Goal: Transaction & Acquisition: Purchase product/service

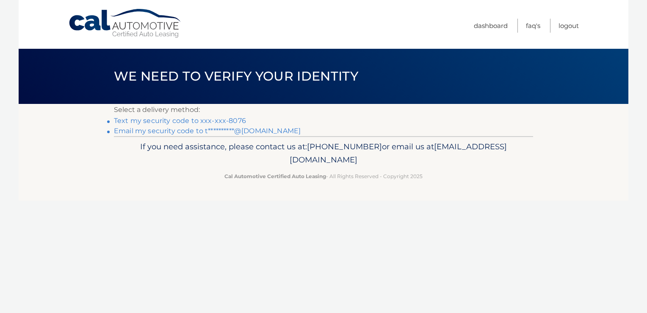
click at [227, 118] on link "Text my security code to xxx-xxx-8076" at bounding box center [180, 120] width 132 height 8
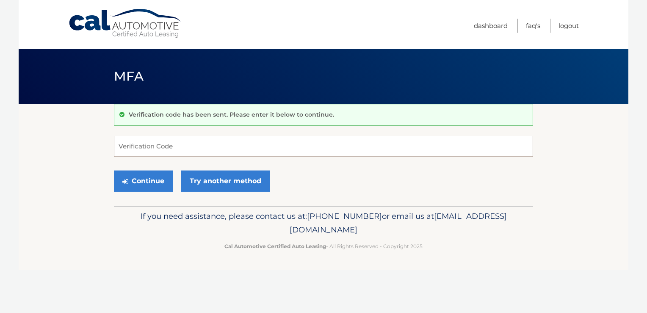
click at [186, 145] on input "Verification Code" at bounding box center [323, 146] width 419 height 21
type input "114997"
click at [114, 170] on button "Continue" at bounding box center [143, 180] width 59 height 21
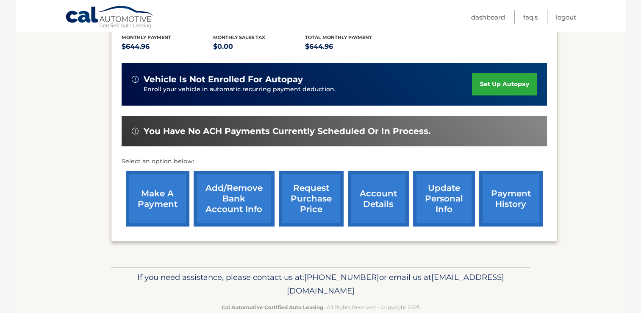
scroll to position [211, 0]
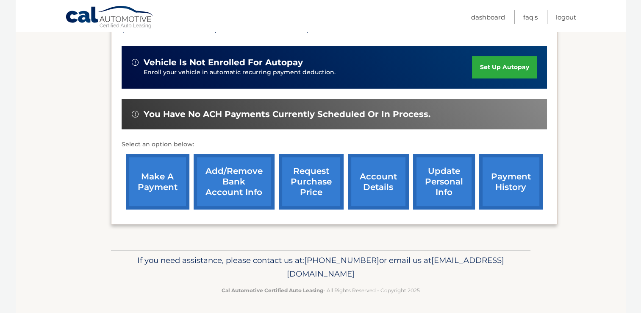
click at [157, 169] on link "make a payment" at bounding box center [158, 181] width 64 height 55
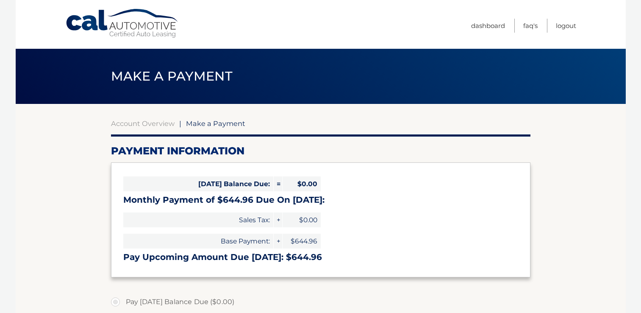
select select "NDkyYTEwZmQtMmI3MS00ZDhhLThmYTktNmIyZDBkNGM5NmY3"
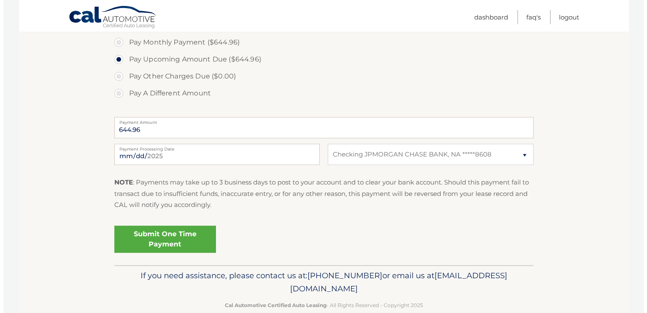
scroll to position [292, 0]
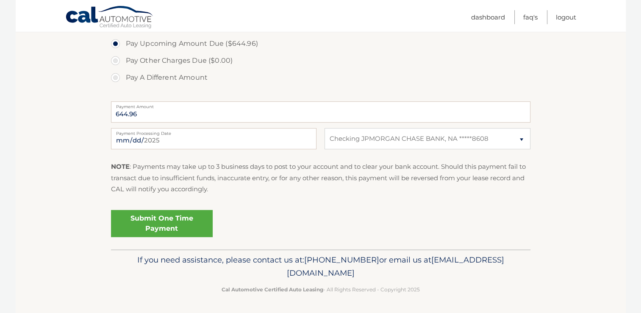
click at [195, 217] on link "Submit One Time Payment" at bounding box center [162, 223] width 102 height 27
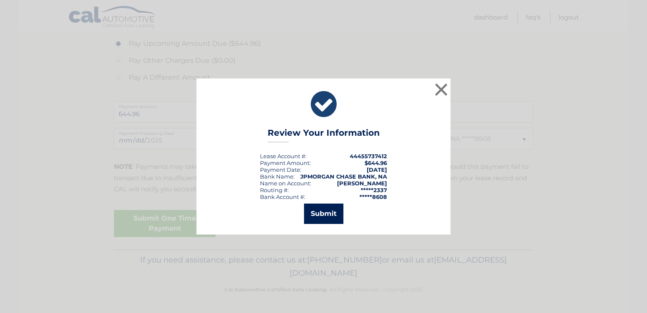
click at [320, 216] on button "Submit" at bounding box center [323, 213] width 39 height 20
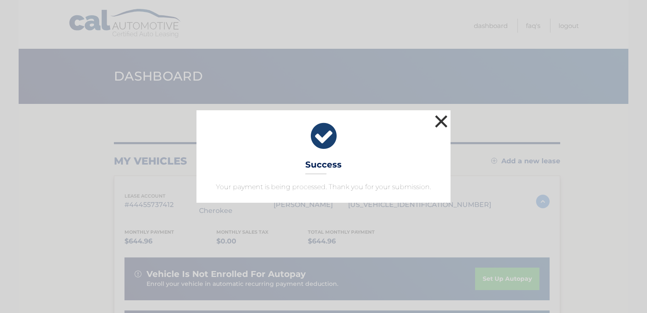
click at [444, 114] on button "×" at bounding box center [441, 121] width 17 height 17
